Goal: Task Accomplishment & Management: Use online tool/utility

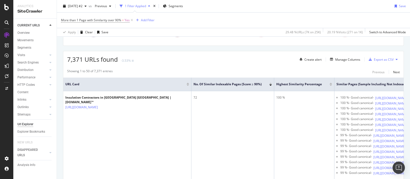
scroll to position [64, 0]
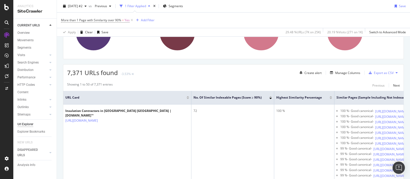
click at [394, 71] on button at bounding box center [397, 73] width 6 height 8
click at [377, 71] on span "Export XML Sitemaps" at bounding box center [369, 72] width 30 height 5
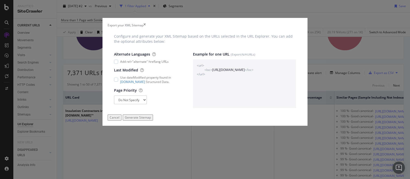
click at [151, 120] on div "Generate Sitemap" at bounding box center [138, 117] width 26 height 4
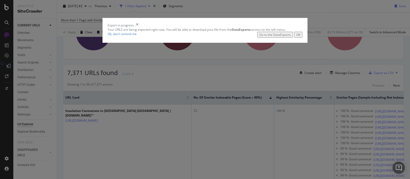
click at [297, 37] on div "OK" at bounding box center [298, 35] width 4 height 4
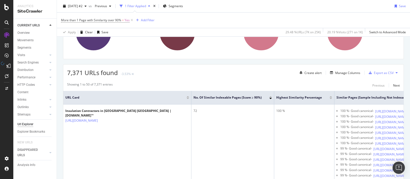
drag, startPoint x: 297, startPoint y: 108, endPoint x: 240, endPoint y: 78, distance: 64.5
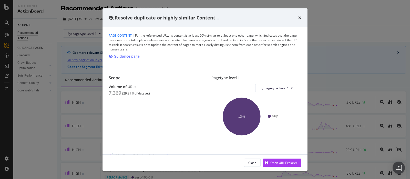
scroll to position [96, 0]
